Goal: Information Seeking & Learning: Learn about a topic

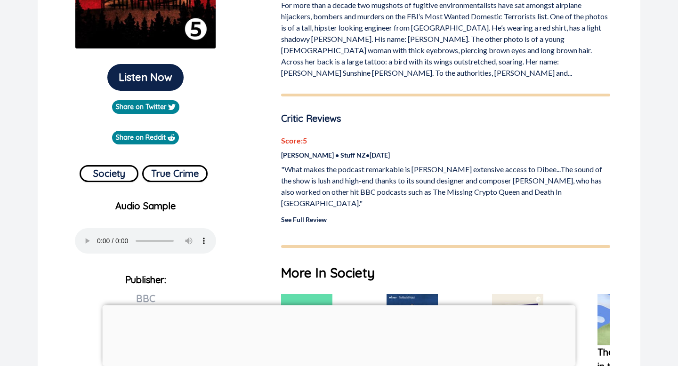
scroll to position [211, 0]
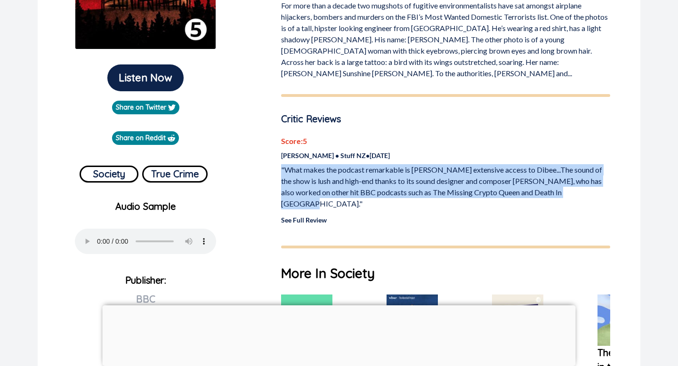
drag, startPoint x: 557, startPoint y: 193, endPoint x: 280, endPoint y: 168, distance: 278.1
click at [280, 168] on div "Burn Wild 5.0 /5 Critic Rating For more than a decade two mugshots of fugitive …" at bounding box center [446, 266] width 352 height 727
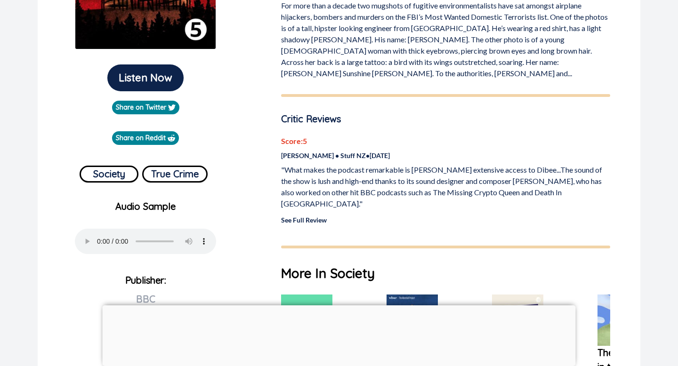
click at [408, 199] on div "Score: 5 Ximena Smith • Stuff NZ • Sep 18, 2022 "What makes the podcast remarka…" at bounding box center [445, 180] width 329 height 89
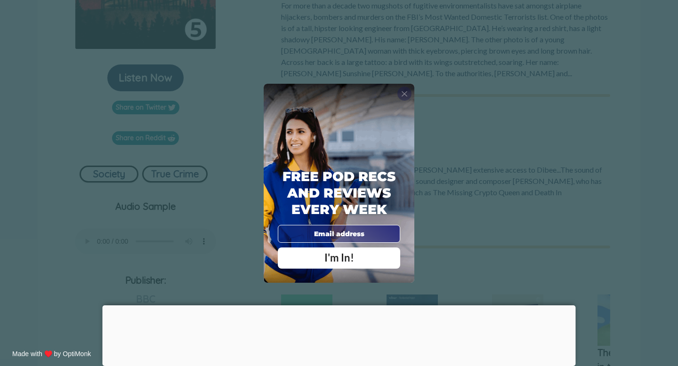
click at [406, 96] on span "X" at bounding box center [404, 93] width 7 height 9
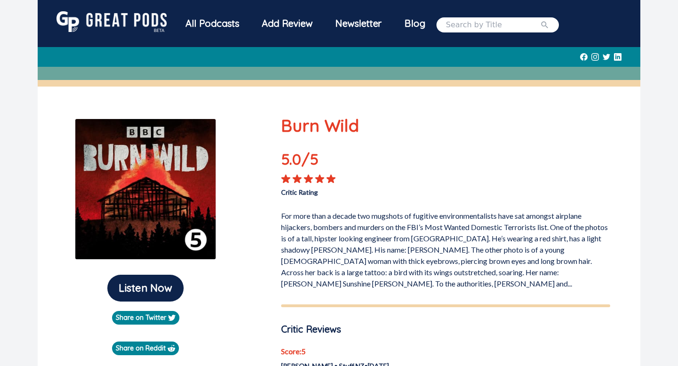
scroll to position [146, 0]
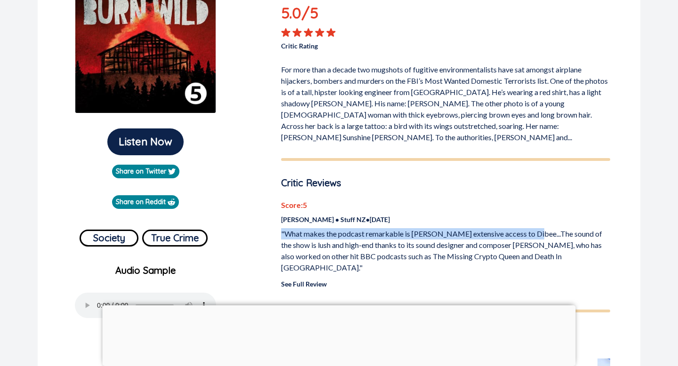
drag, startPoint x: 278, startPoint y: 235, endPoint x: 526, endPoint y: 232, distance: 247.7
click at [526, 232] on div "Burn Wild 5.0 /5 Critic Rating For more than a decade two mugshots of fugitive …" at bounding box center [446, 330] width 352 height 727
copy p ""What makes the podcast remarkable is [PERSON_NAME] extensive access to Dibee."
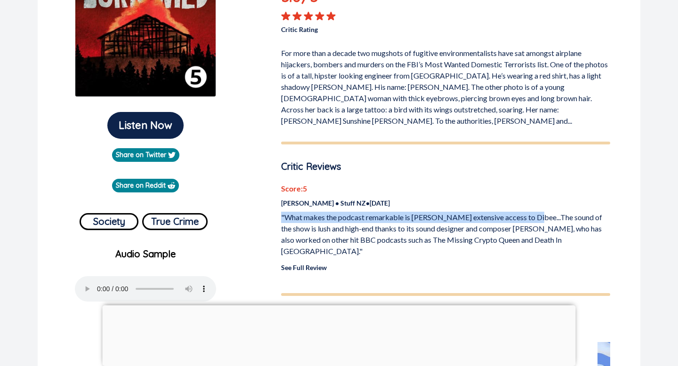
scroll to position [164, 0]
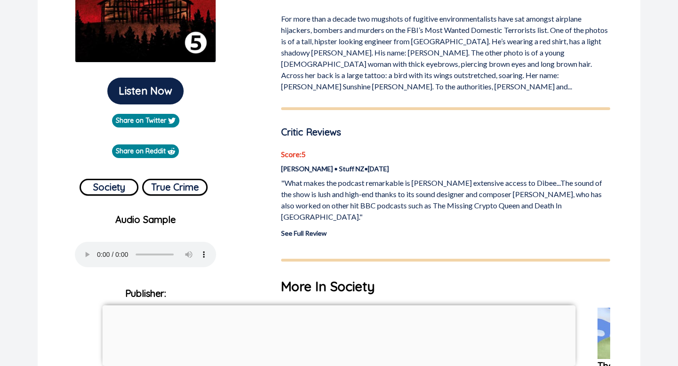
scroll to position [205, 0]
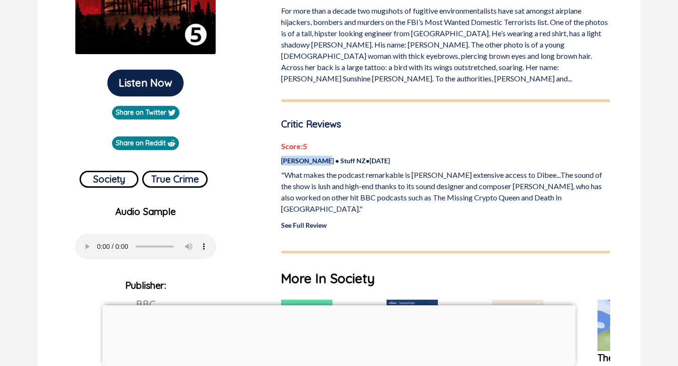
drag, startPoint x: 276, startPoint y: 161, endPoint x: 322, endPoint y: 162, distance: 46.2
click at [323, 162] on div "Burn Wild 5.0 /5 Critic Rating For more than a decade two mugshots of fugitive …" at bounding box center [446, 271] width 352 height 727
copy p "[PERSON_NAME]"
click at [320, 208] on div "Score: 5 Ximena Smith • Stuff NZ • Sep 18, 2022 "What makes the podcast remarka…" at bounding box center [445, 185] width 329 height 89
click at [319, 221] on link "See Full Review" at bounding box center [304, 225] width 46 height 8
